Goal: Task Accomplishment & Management: Manage account settings

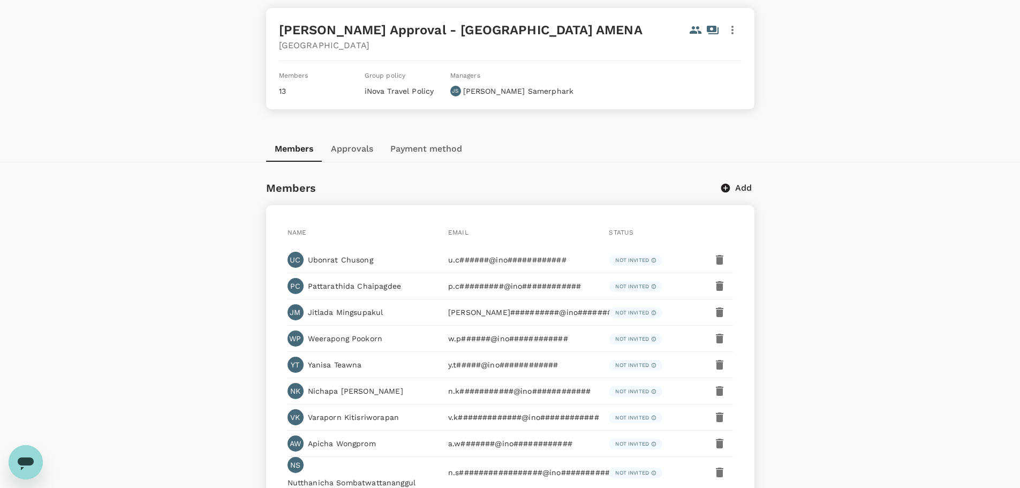
scroll to position [107, 0]
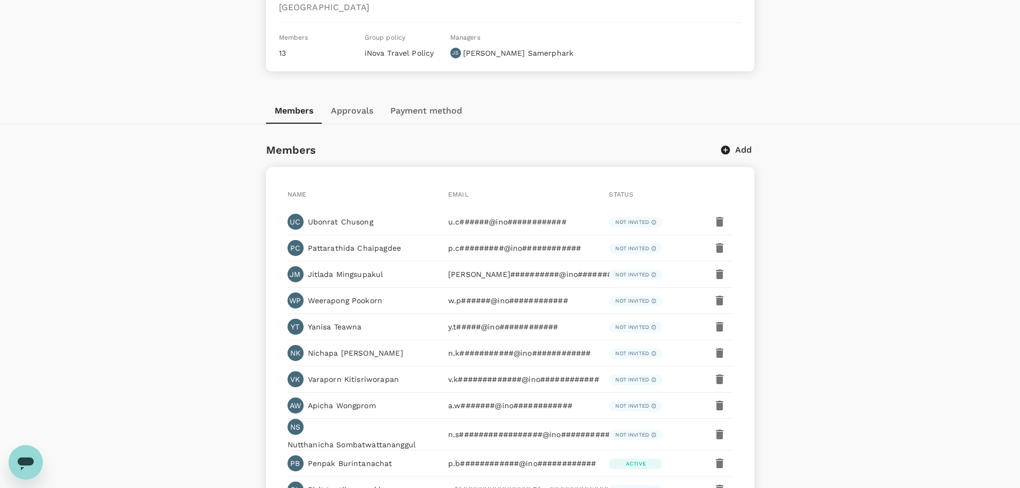
click at [339, 112] on button "Approvals" at bounding box center [351, 111] width 59 height 26
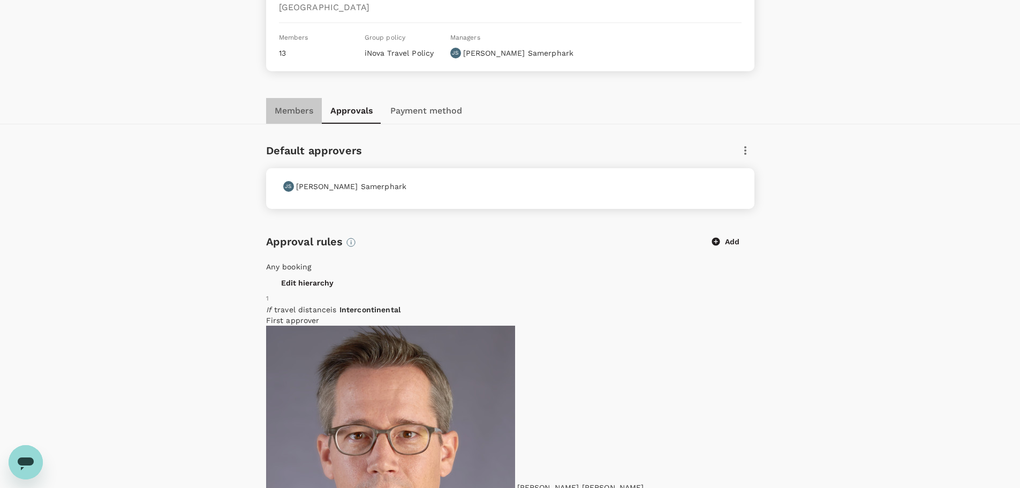
click at [282, 118] on button "Members" at bounding box center [294, 111] width 56 height 26
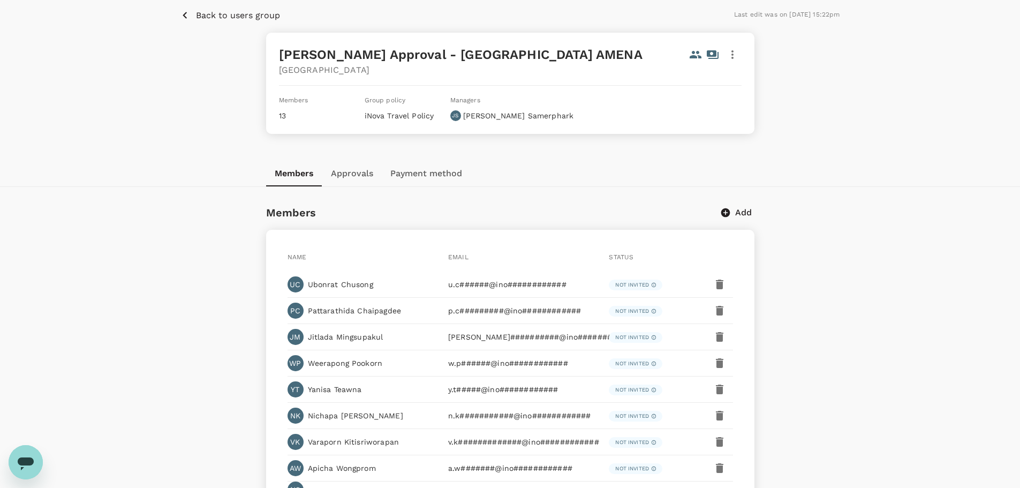
scroll to position [22, 0]
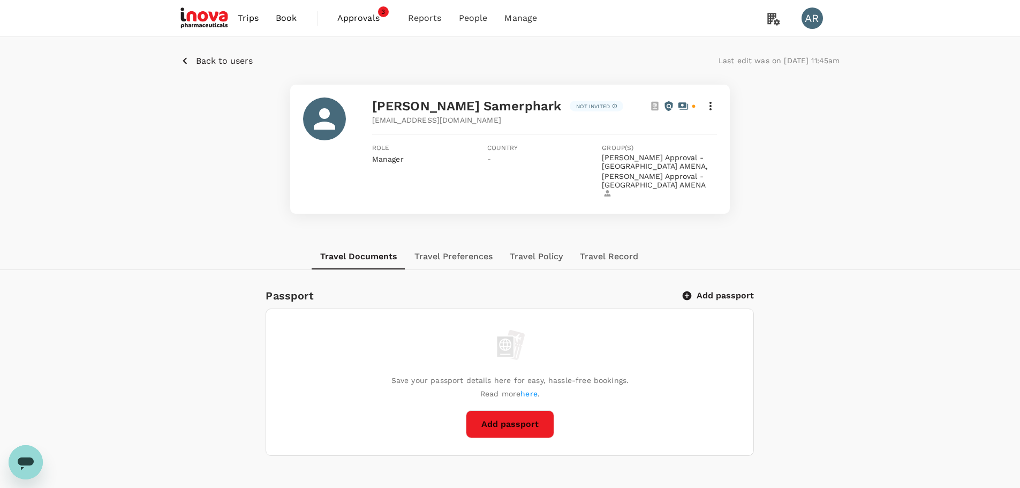
click at [576, 108] on p "Not invited" at bounding box center [593, 106] width 34 height 8
click at [713, 104] on icon at bounding box center [710, 106] width 13 height 13
click at [366, 19] on span "Approvals" at bounding box center [364, 18] width 54 height 13
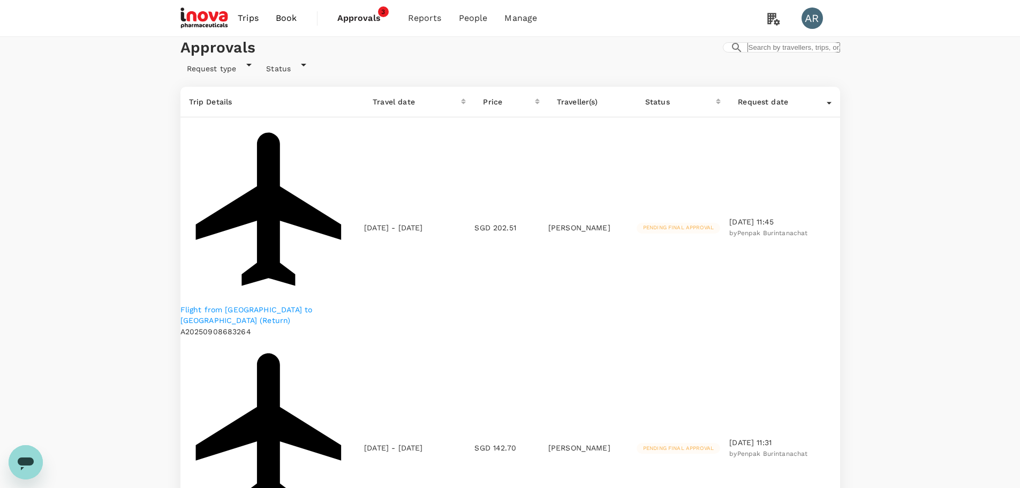
click at [329, 304] on p "Flight from [GEOGRAPHIC_DATA] to [GEOGRAPHIC_DATA] (Return)" at bounding box center [272, 314] width 184 height 21
drag, startPoint x: 547, startPoint y: 188, endPoint x: 587, endPoint y: 199, distance: 41.6
click at [587, 222] on p "[PERSON_NAME]" at bounding box center [592, 227] width 88 height 11
click at [338, 304] on p "Flight from [GEOGRAPHIC_DATA] to [GEOGRAPHIC_DATA] (Return)" at bounding box center [272, 314] width 184 height 21
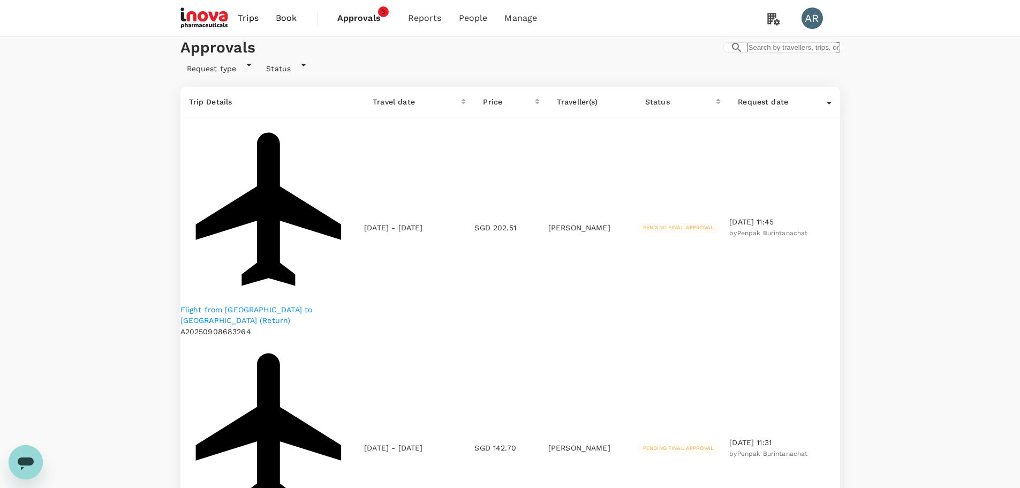
click at [489, 57] on link "Users" at bounding box center [496, 59] width 126 height 25
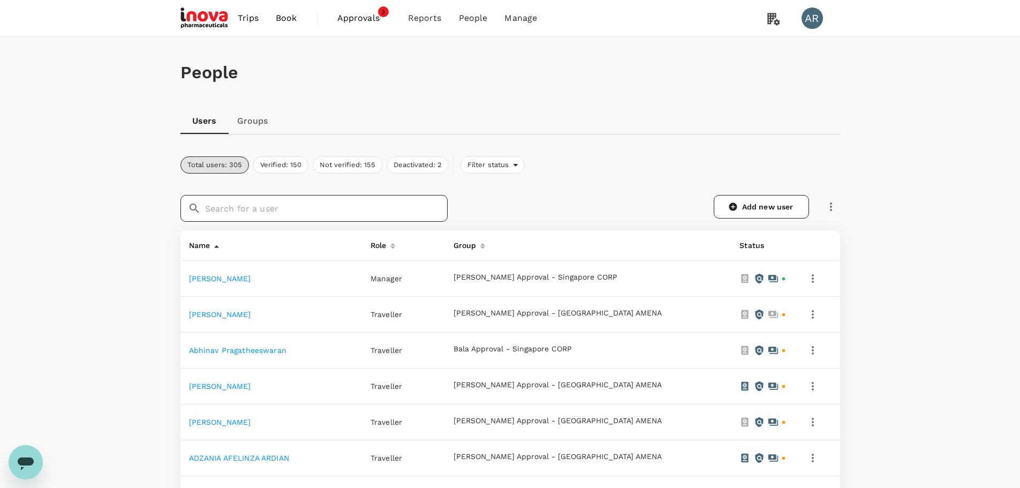
click at [410, 215] on input "text" at bounding box center [326, 208] width 243 height 27
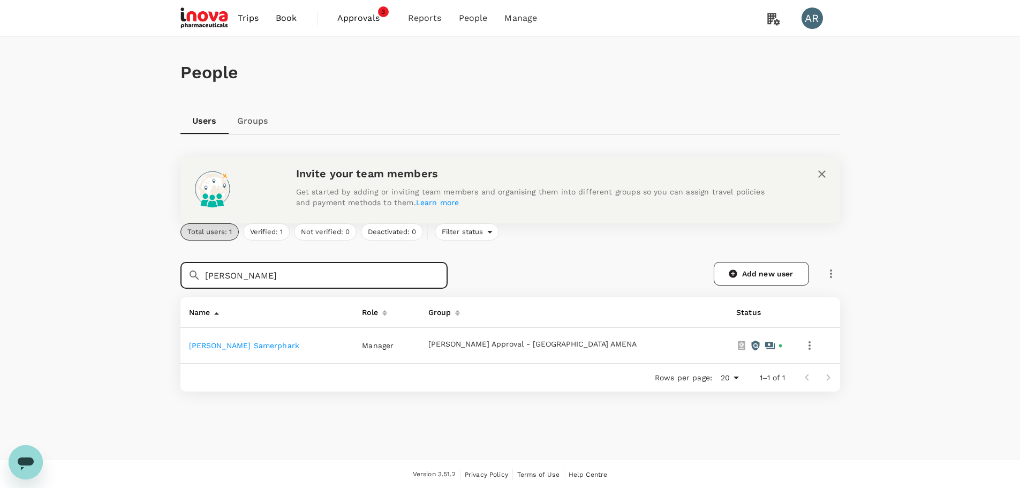
type input "[PERSON_NAME]"
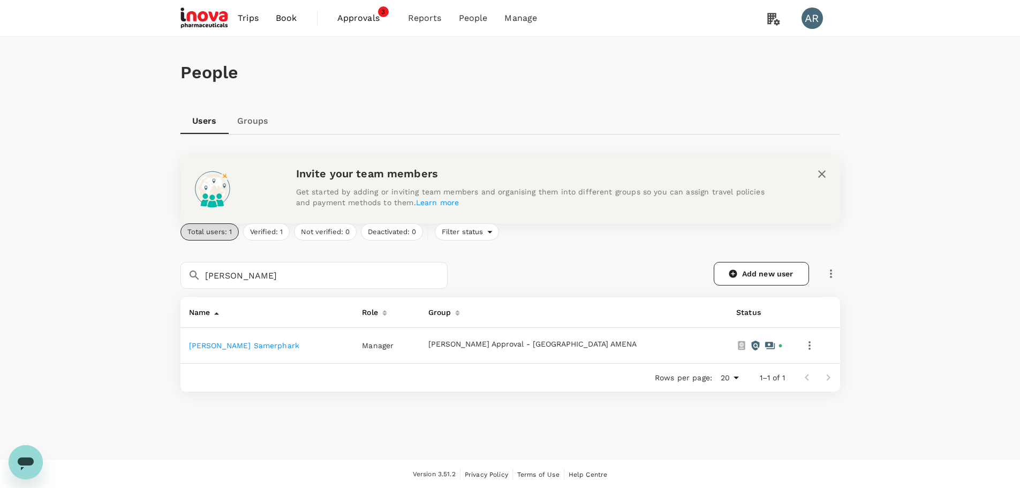
click at [255, 347] on link "[PERSON_NAME] Samerphark" at bounding box center [244, 345] width 111 height 9
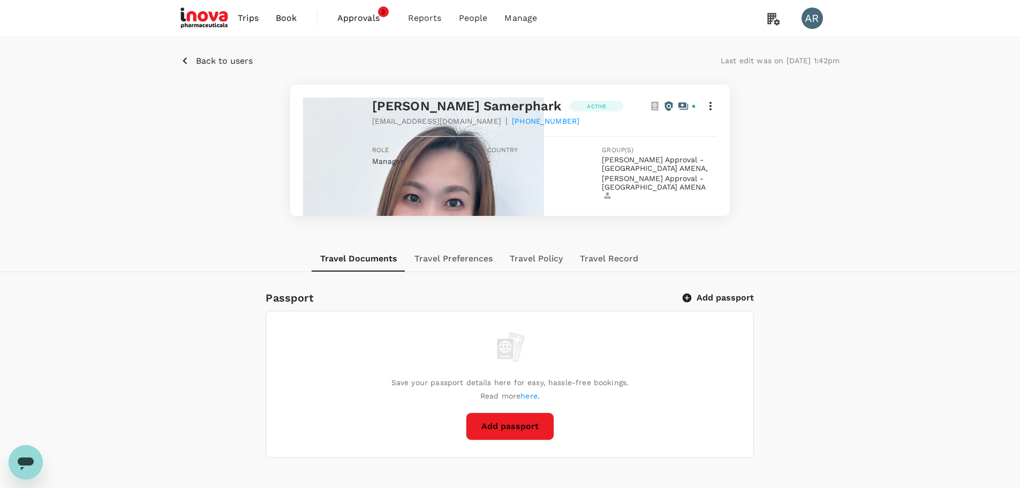
click at [358, 16] on span "Approvals" at bounding box center [364, 18] width 54 height 13
